Goal: Transaction & Acquisition: Book appointment/travel/reservation

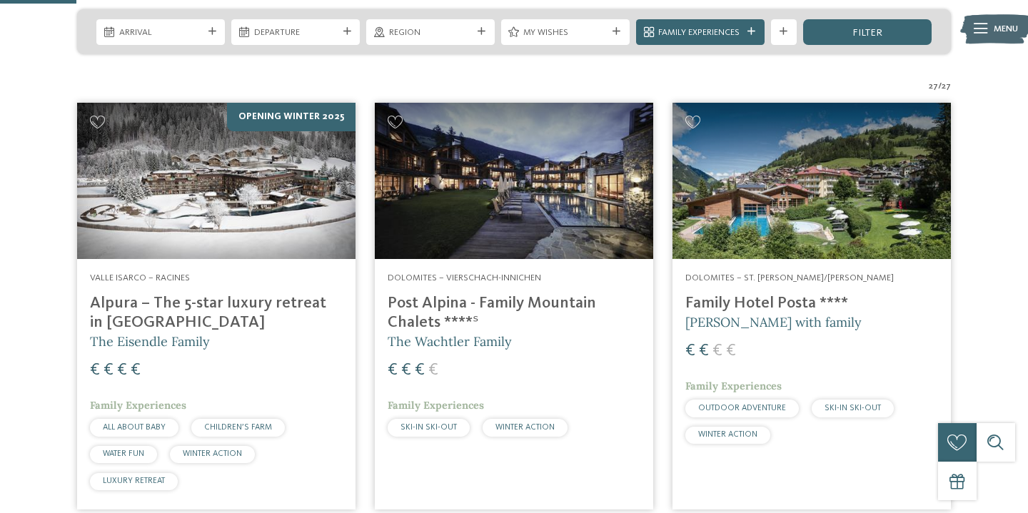
scroll to position [346, 0]
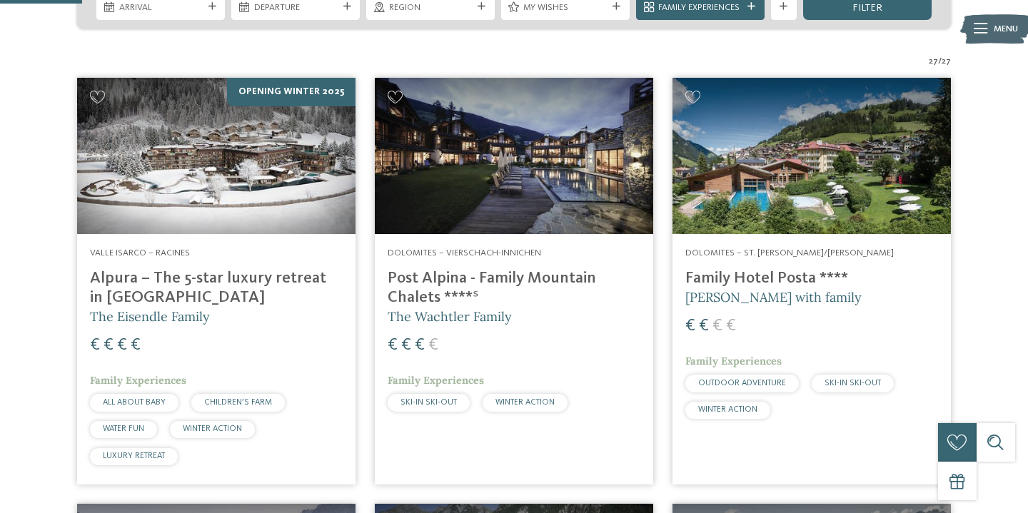
click at [427, 269] on h4 "Post Alpina - Family Mountain Chalets ****ˢ" at bounding box center [514, 288] width 253 height 39
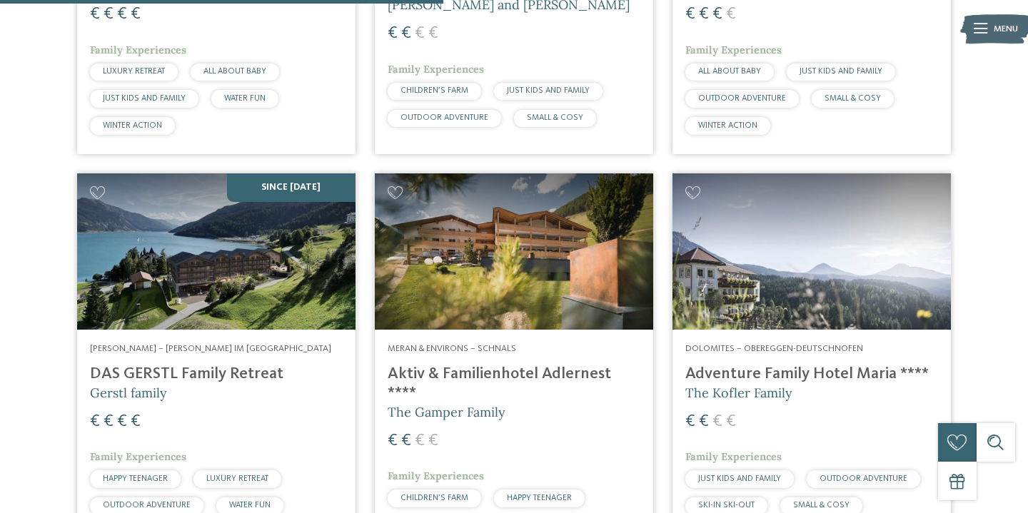
scroll to position [1873, 0]
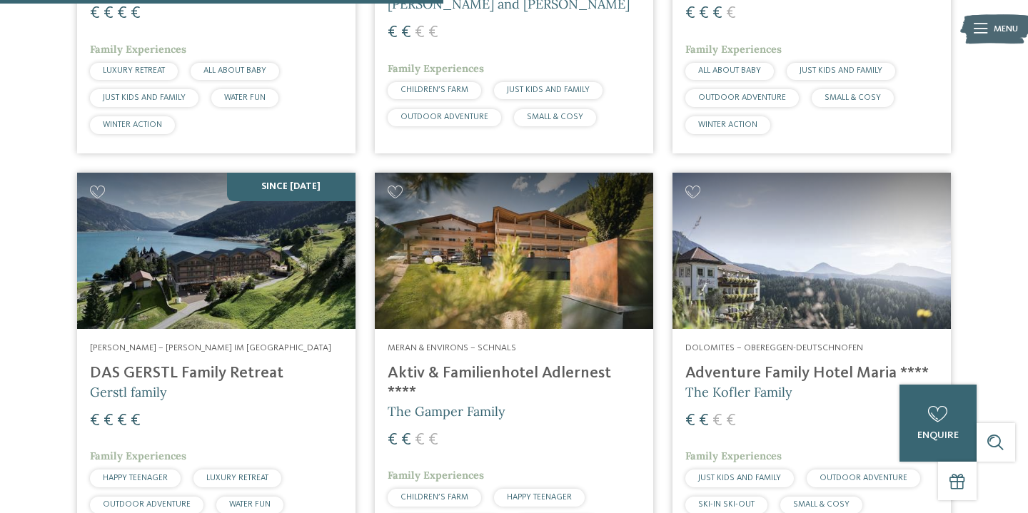
click at [194, 233] on img at bounding box center [216, 251] width 278 height 156
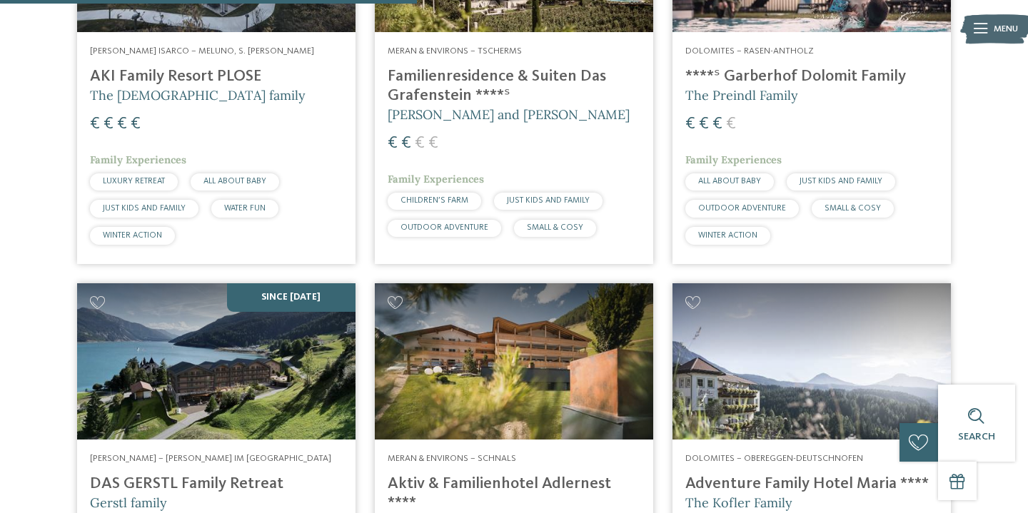
scroll to position [1744, 0]
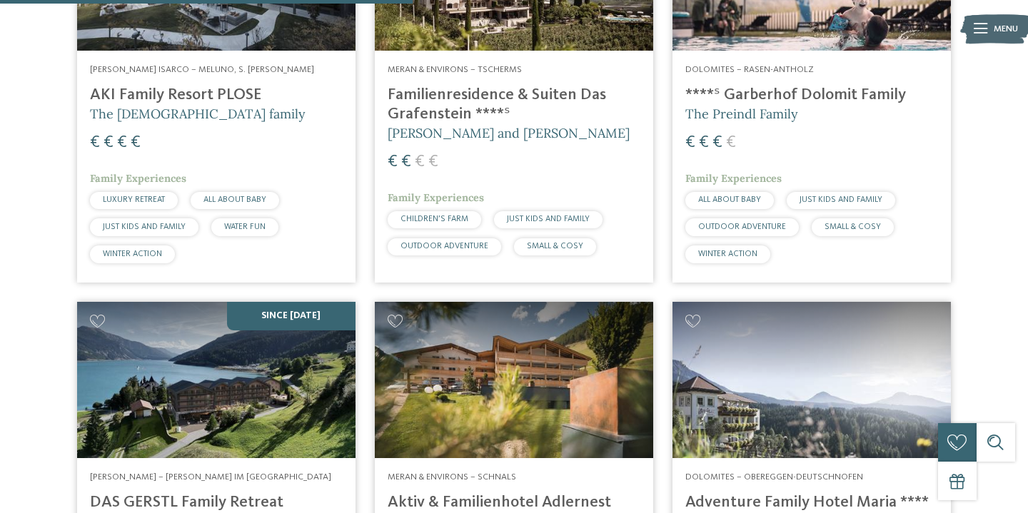
click at [205, 367] on img at bounding box center [216, 380] width 278 height 156
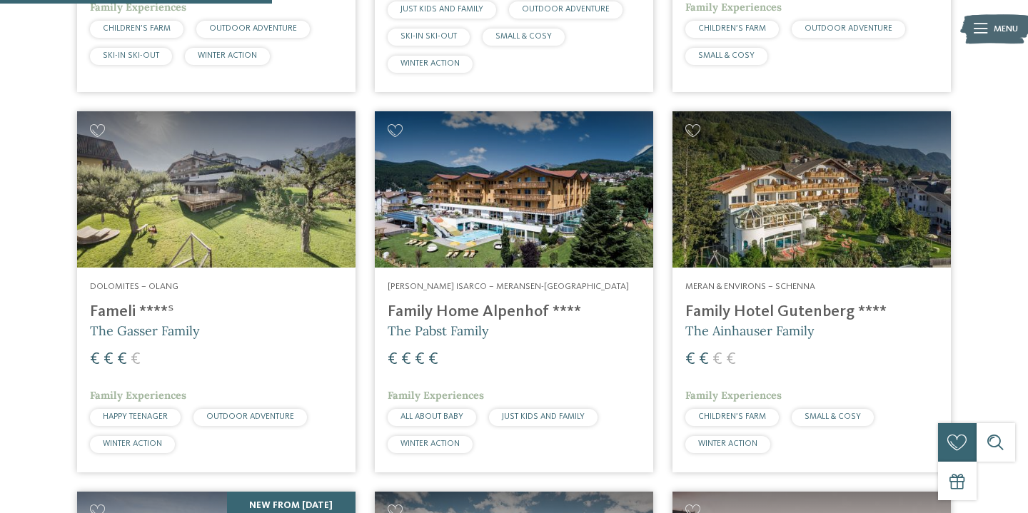
scroll to position [1146, 0]
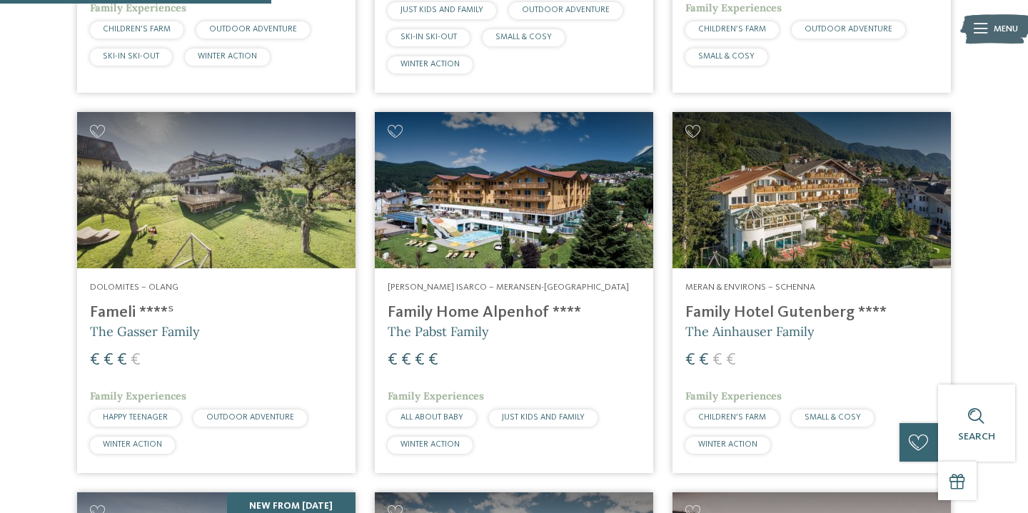
click at [771, 151] on img at bounding box center [811, 190] width 278 height 156
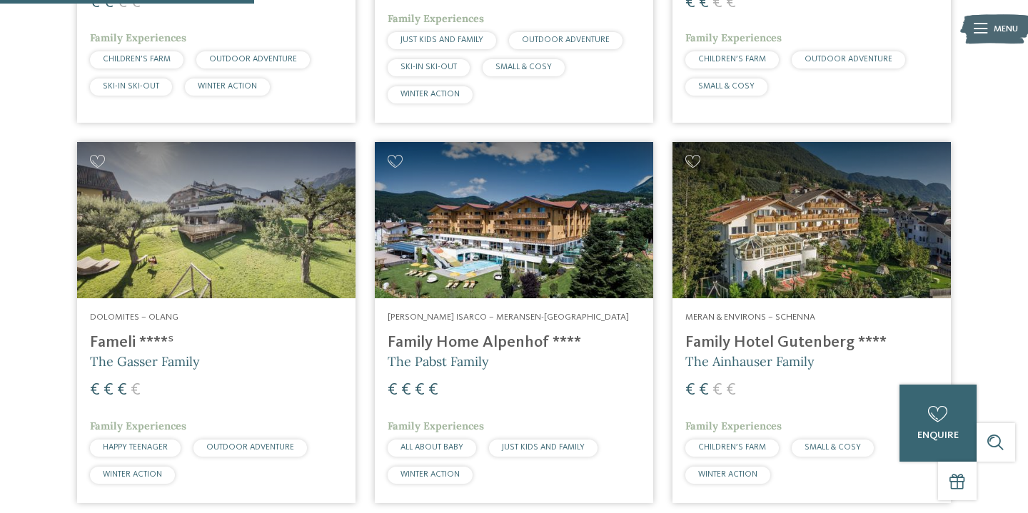
scroll to position [1129, 0]
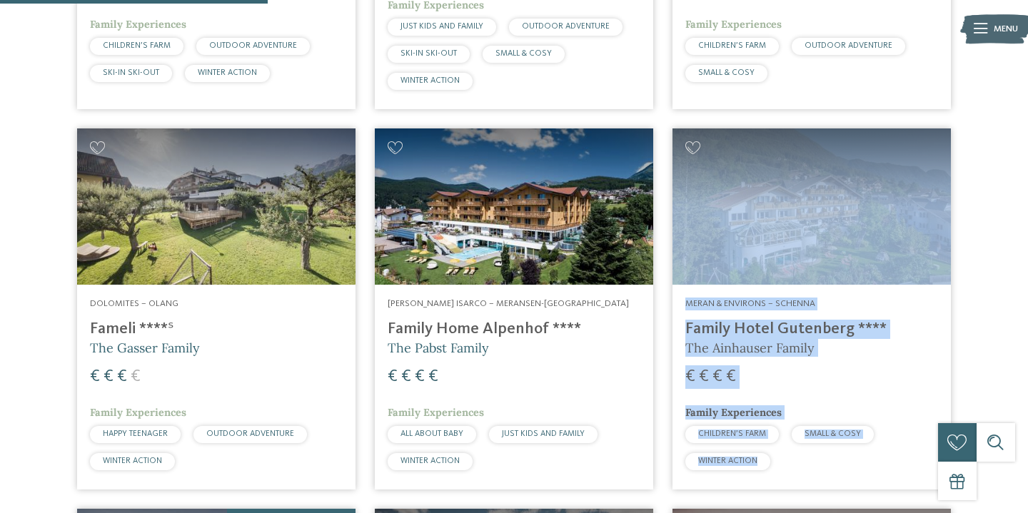
copy link "Meran & Environs – Schenna Family Hotel Gutenberg **** The Ainhauser Family € €…"
drag, startPoint x: 684, startPoint y: 295, endPoint x: 814, endPoint y: 6, distance: 316.9
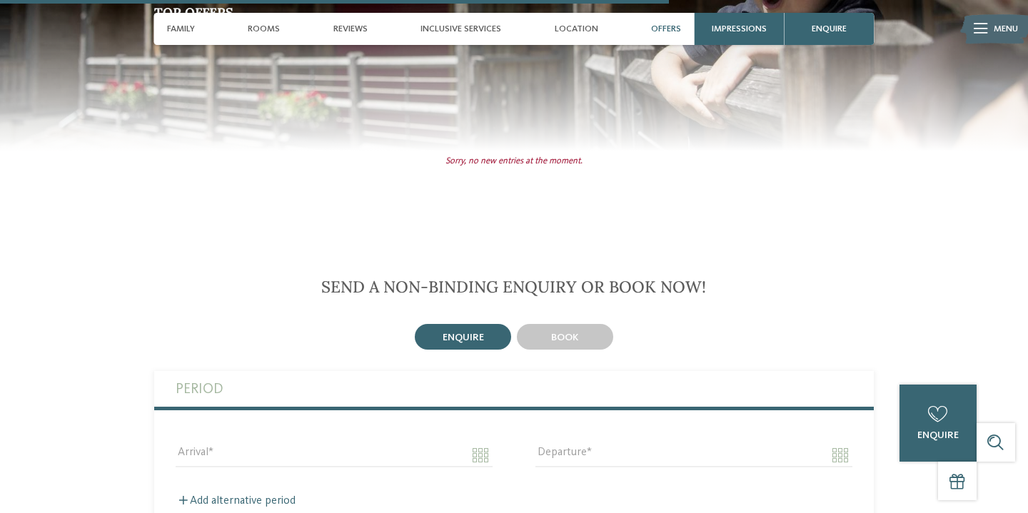
scroll to position [2764, 0]
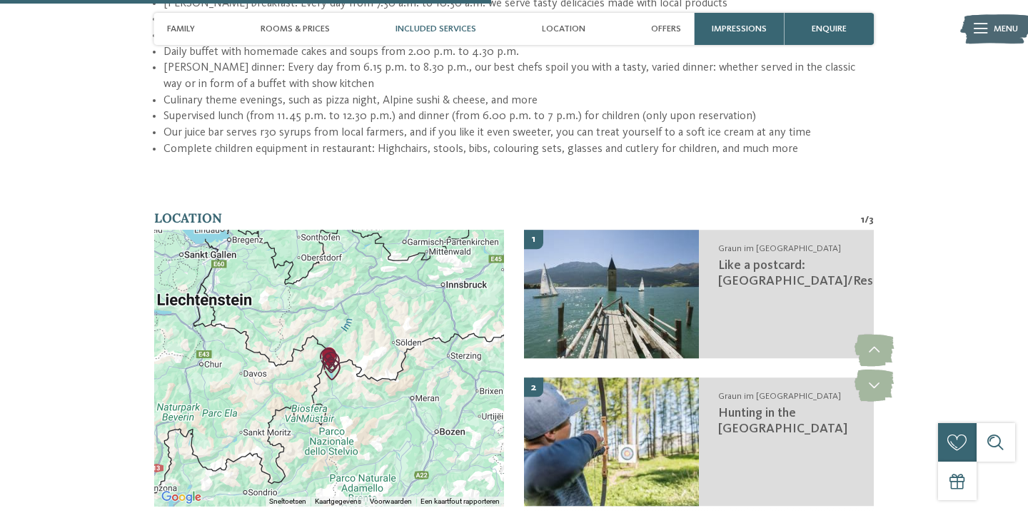
scroll to position [2083, 0]
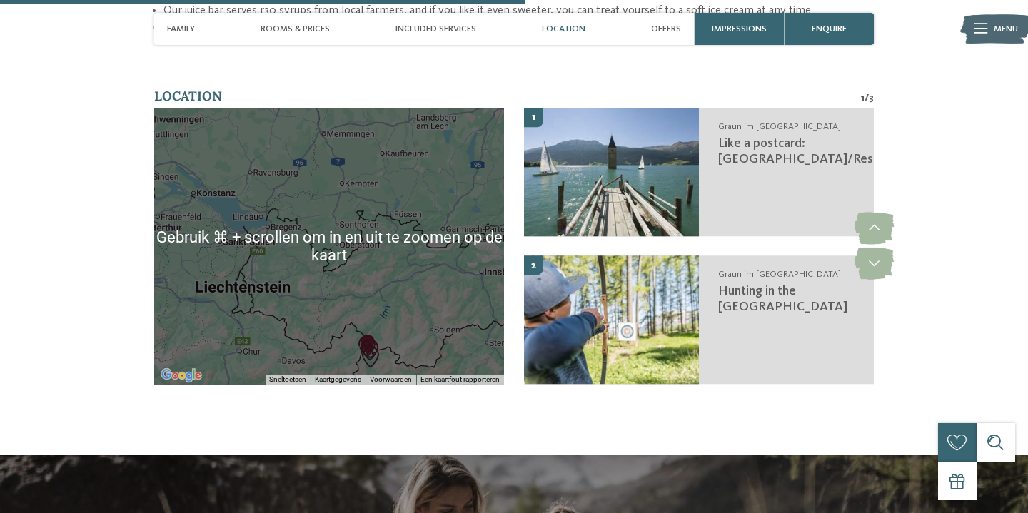
scroll to position [2200, 0]
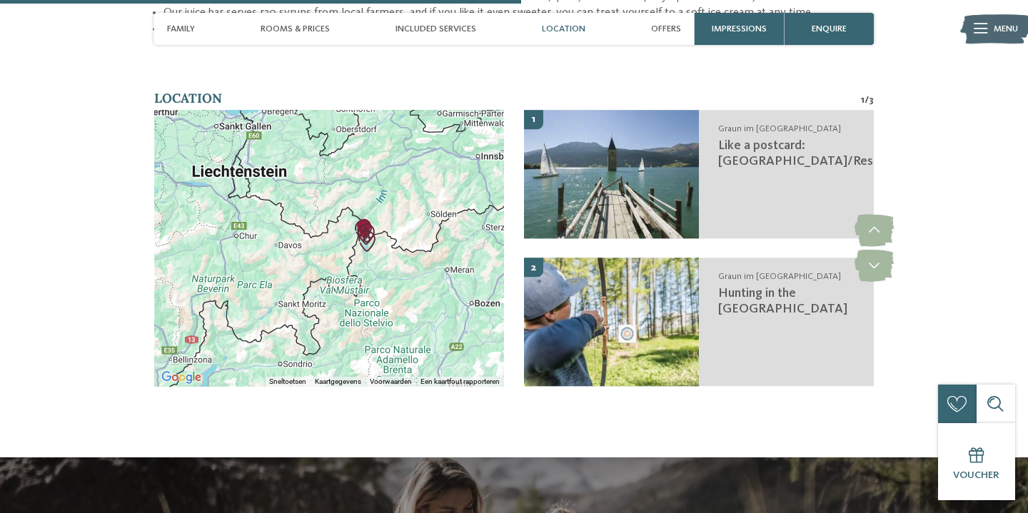
drag, startPoint x: 377, startPoint y: 313, endPoint x: 374, endPoint y: 195, distance: 118.5
click at [374, 195] on div at bounding box center [329, 248] width 350 height 276
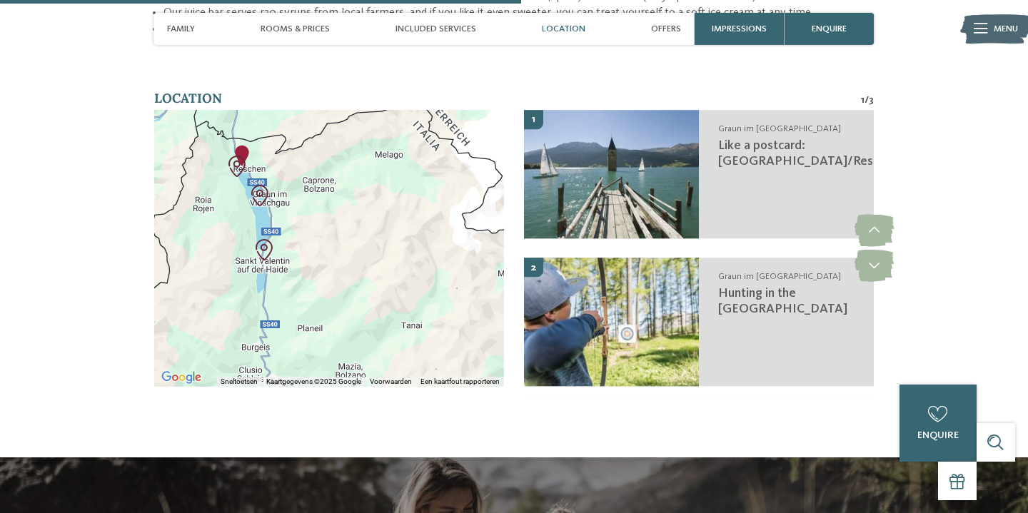
drag, startPoint x: 229, startPoint y: 205, endPoint x: 408, endPoint y: 243, distance: 182.6
click at [408, 243] on div at bounding box center [329, 248] width 350 height 276
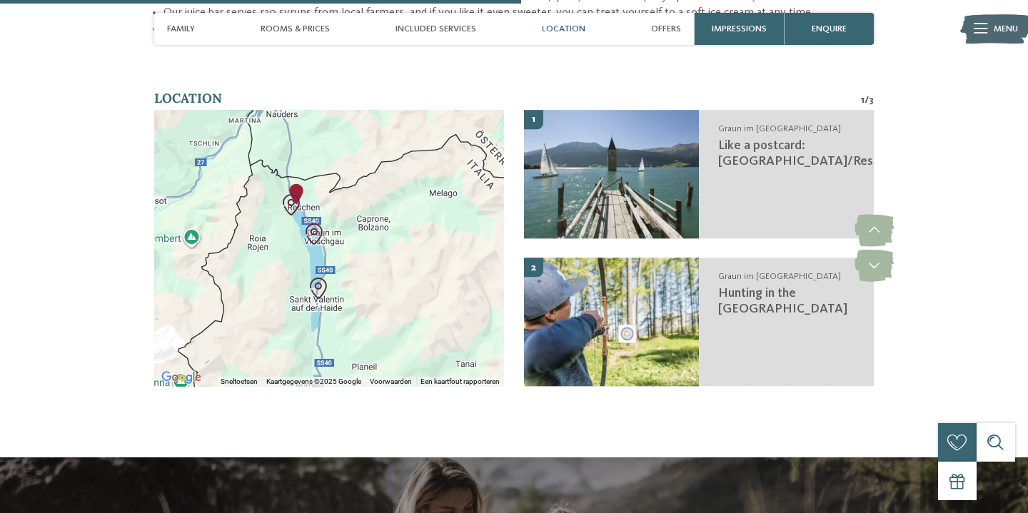
drag, startPoint x: 354, startPoint y: 221, endPoint x: 397, endPoint y: 264, distance: 61.1
click at [397, 264] on div at bounding box center [329, 248] width 350 height 276
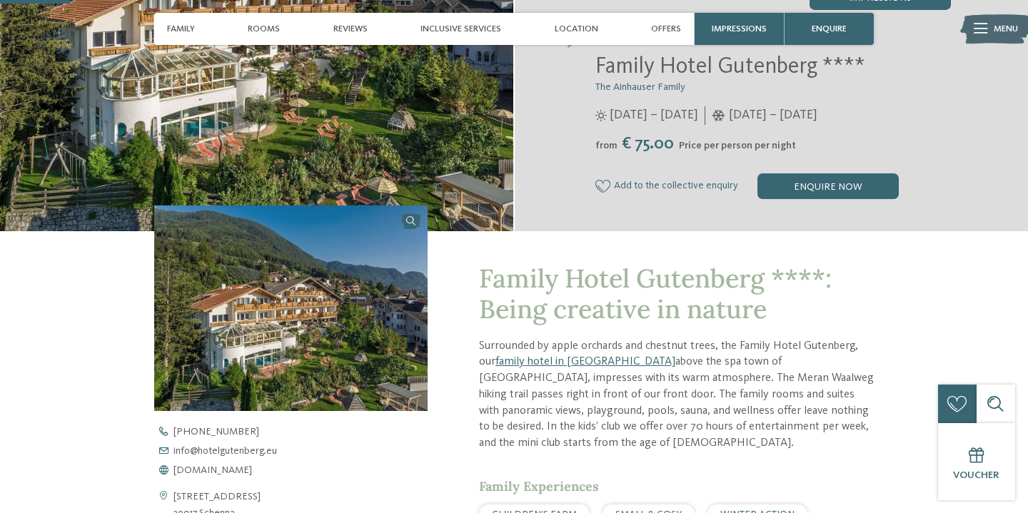
scroll to position [273, 0]
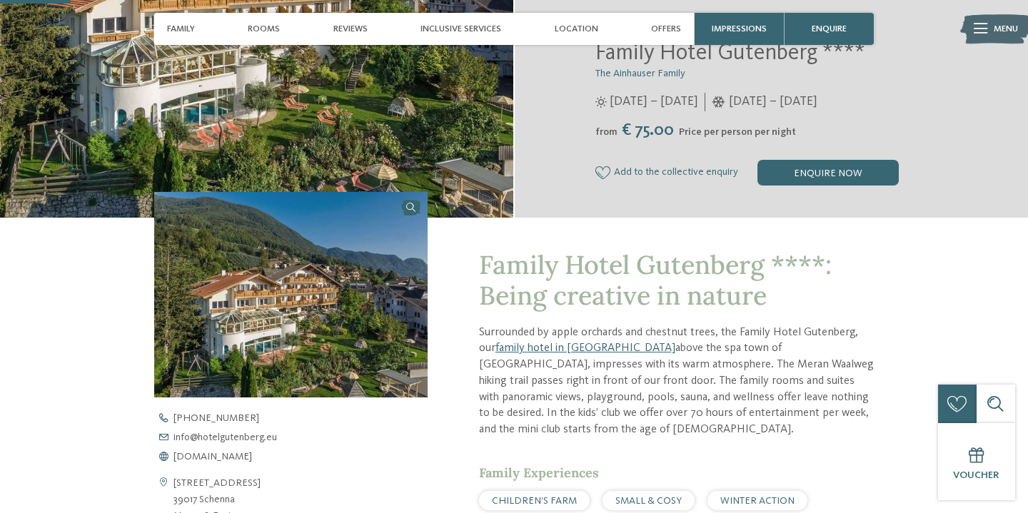
click at [350, 311] on img at bounding box center [290, 295] width 273 height 206
